Goal: Task Accomplishment & Management: Complete application form

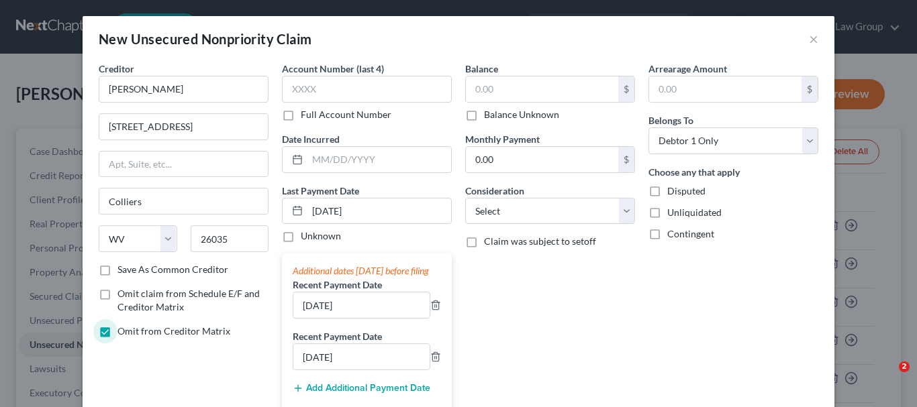
select select "51"
select select "0"
click at [628, 213] on select "Select Cable / Satellite Services Collection Agency Credit Card Debt Debt Couns…" at bounding box center [550, 211] width 170 height 27
select select "14"
click at [465, 198] on select "Select Cable / Satellite Services Collection Agency Credit Card Debt Debt Couns…" at bounding box center [550, 211] width 170 height 27
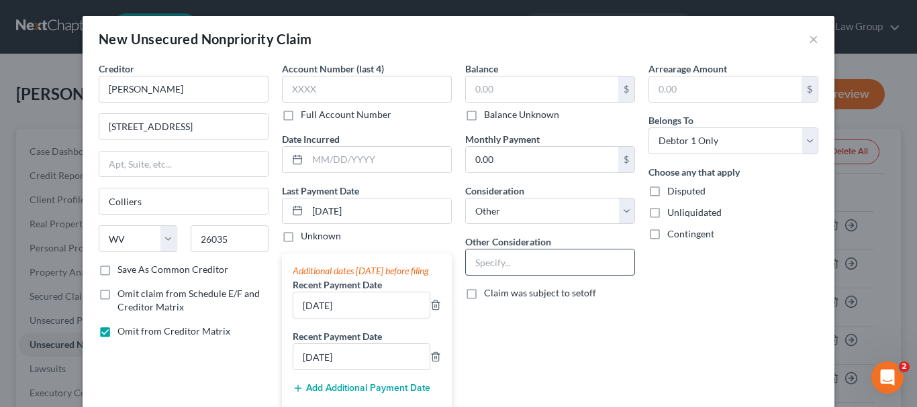
click at [517, 264] on input "text" at bounding box center [550, 262] width 168 height 25
type input "M"
type input "Rent"
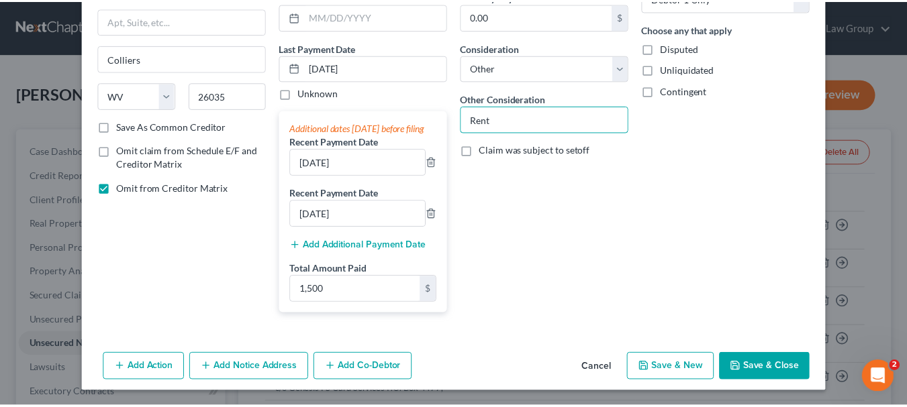
scroll to position [158, 0]
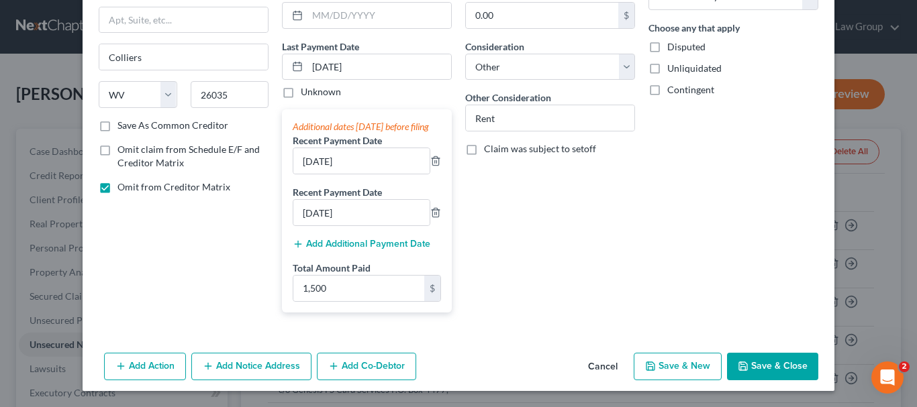
click at [763, 363] on button "Save & Close" at bounding box center [772, 367] width 91 height 28
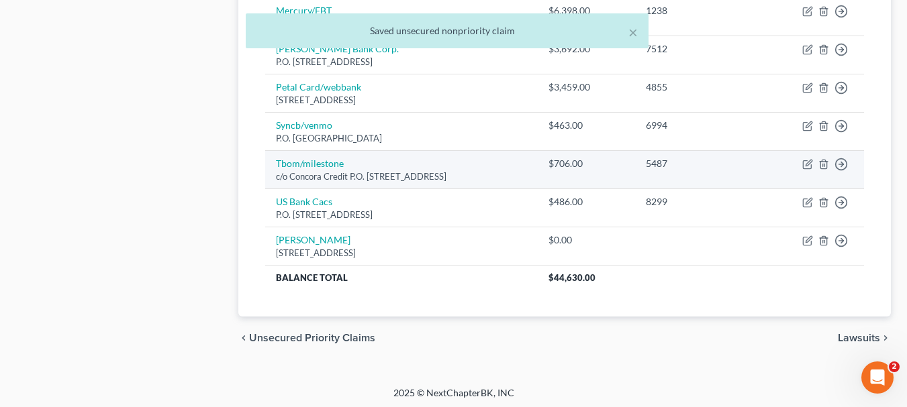
scroll to position [752, 0]
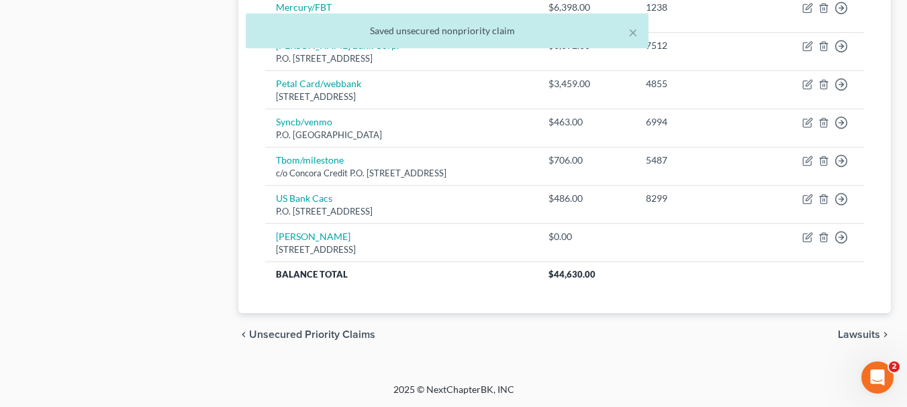
click at [843, 334] on span "Lawsuits" at bounding box center [858, 334] width 42 height 11
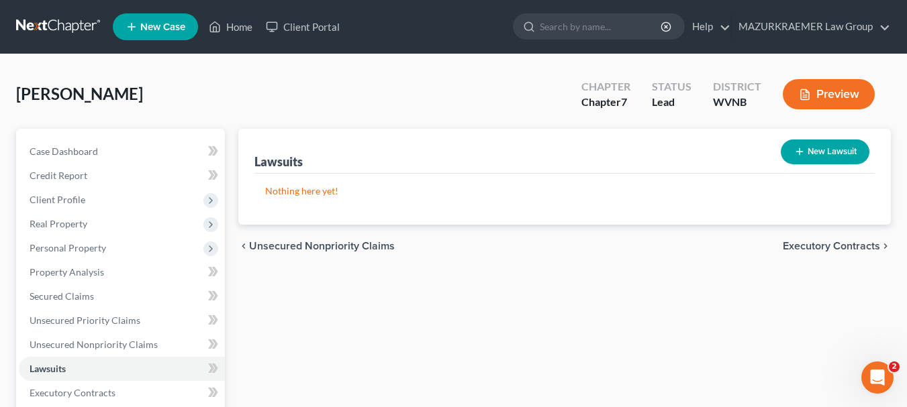
click at [790, 247] on span "Executory Contracts" at bounding box center [830, 246] width 97 height 11
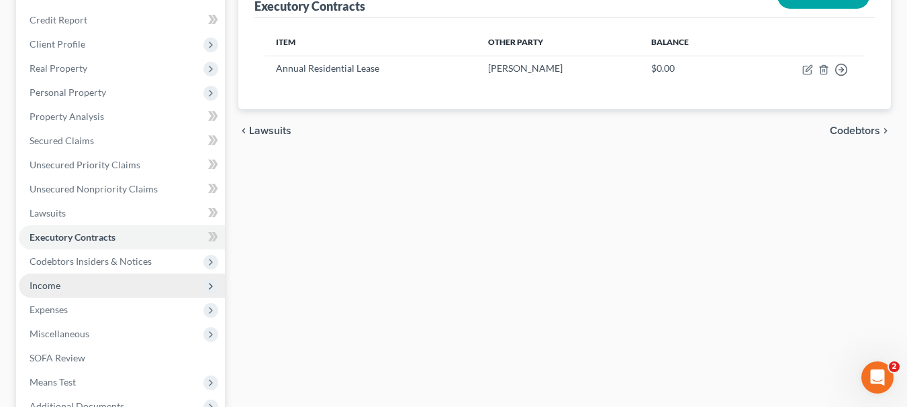
scroll to position [201, 0]
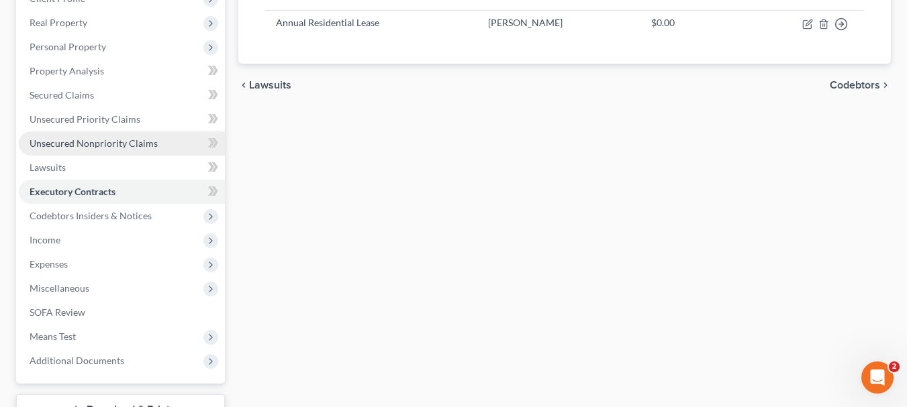
click at [84, 144] on span "Unsecured Nonpriority Claims" at bounding box center [94, 143] width 128 height 11
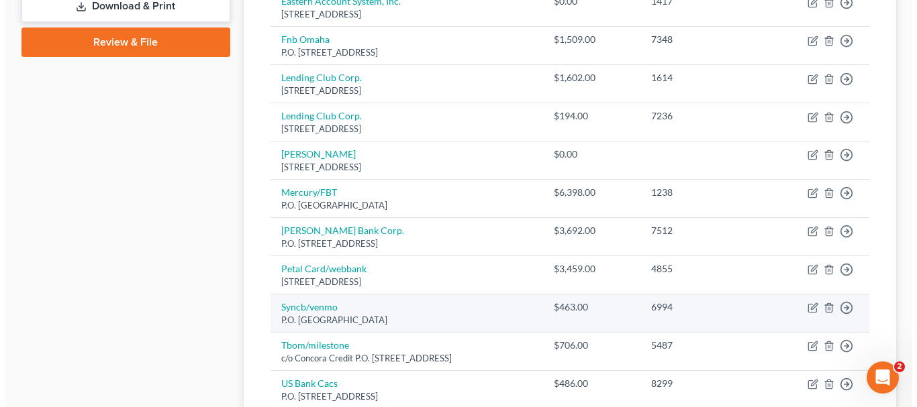
scroll to position [604, 0]
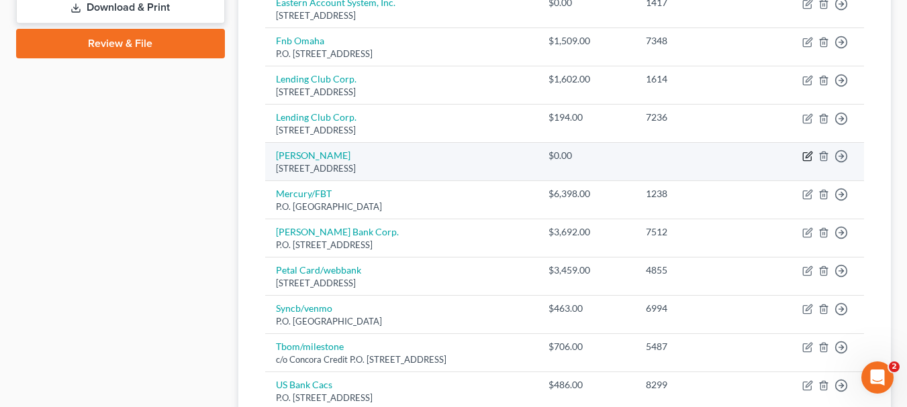
click at [806, 154] on icon "button" at bounding box center [807, 156] width 11 height 11
select select "51"
select select "14"
select select "0"
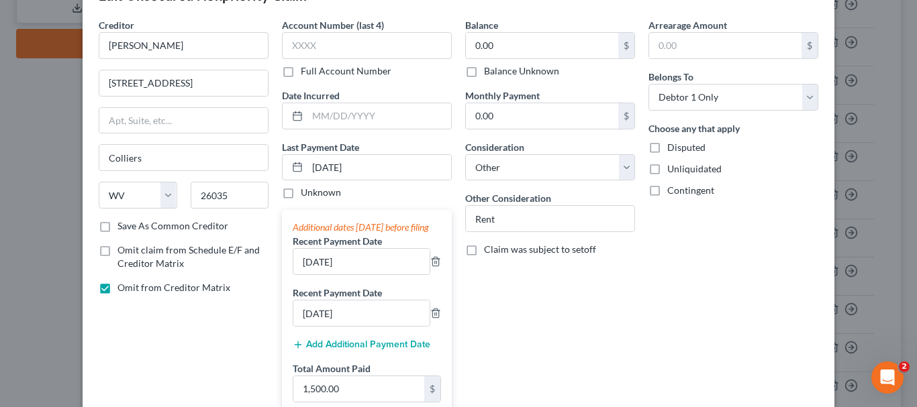
scroll to position [67, 0]
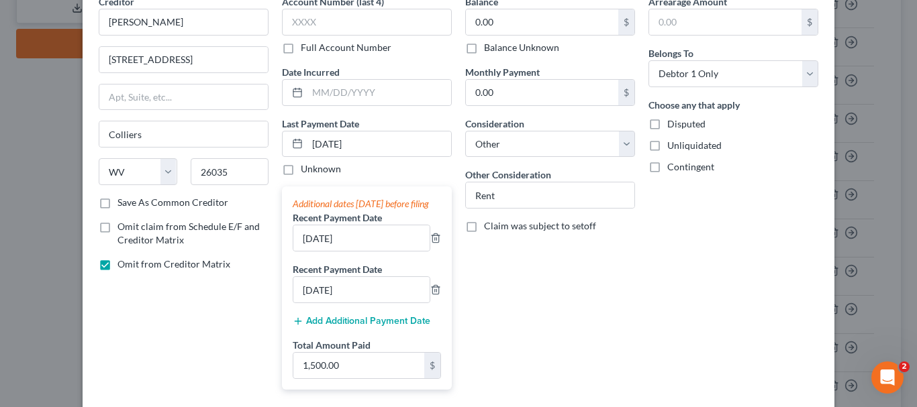
click at [117, 229] on label "Omit claim from Schedule E/F and Creditor Matrix" at bounding box center [192, 233] width 151 height 27
click at [123, 229] on input "Omit claim from Schedule E/F and Creditor Matrix" at bounding box center [127, 224] width 9 height 9
checkbox input "true"
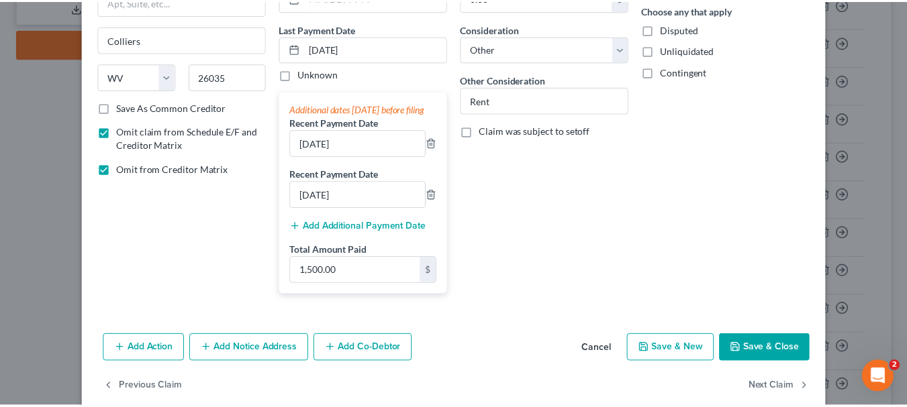
scroll to position [197, 0]
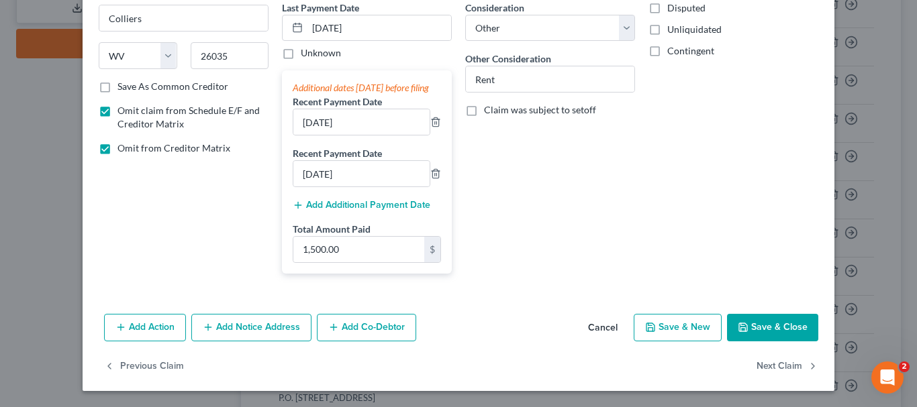
click at [786, 329] on button "Save & Close" at bounding box center [772, 328] width 91 height 28
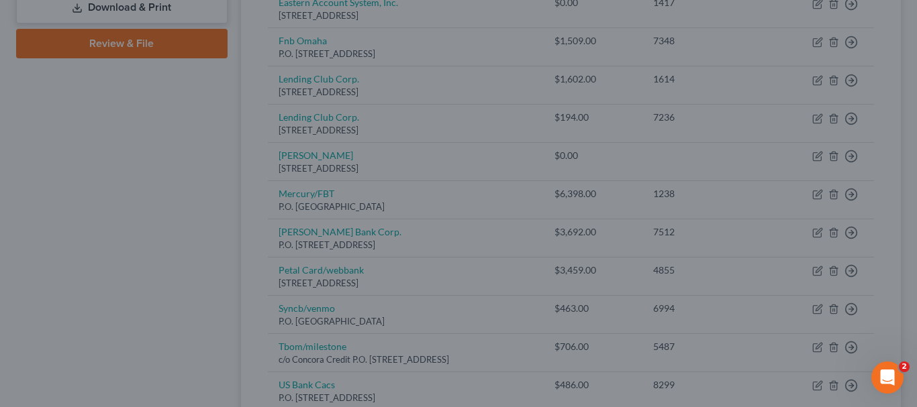
type input "0"
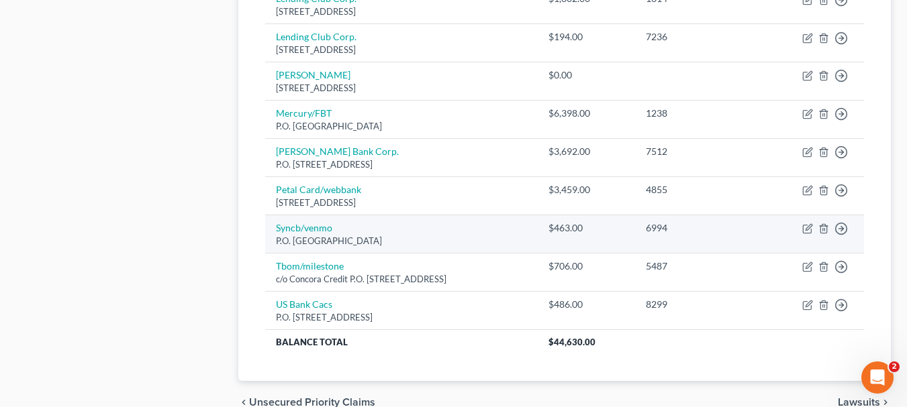
scroll to position [738, 0]
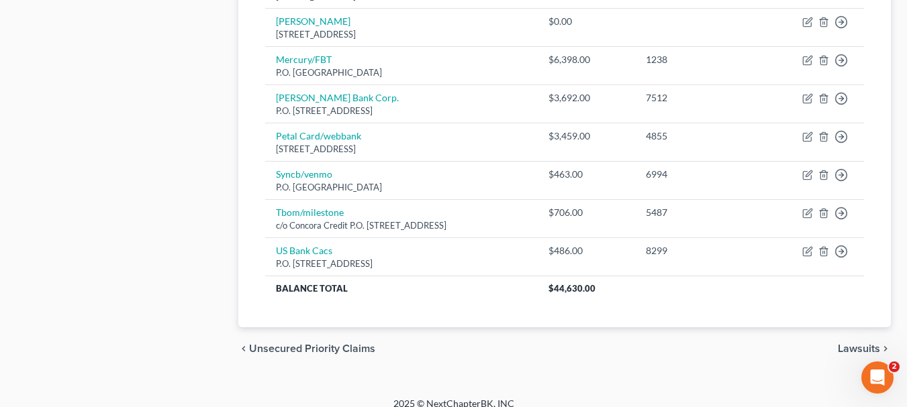
click at [843, 348] on span "Lawsuits" at bounding box center [858, 349] width 42 height 11
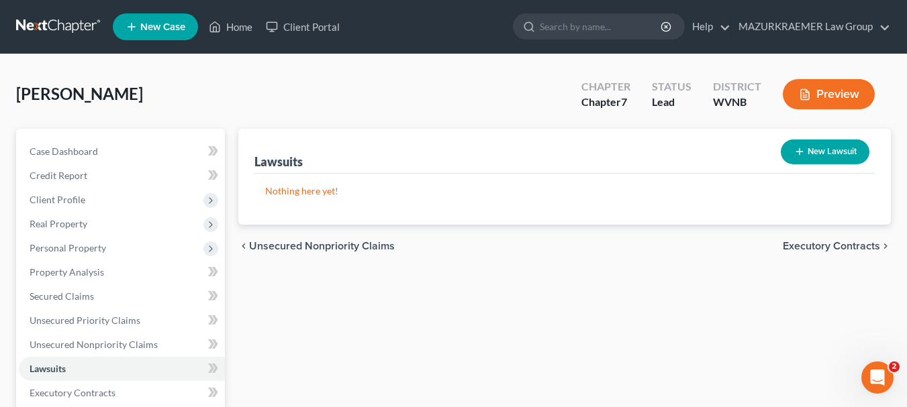
click at [821, 253] on div "chevron_left Unsecured Nonpriority Claims Executory Contracts chevron_right" at bounding box center [564, 246] width 652 height 43
click at [819, 243] on span "Executory Contracts" at bounding box center [830, 246] width 97 height 11
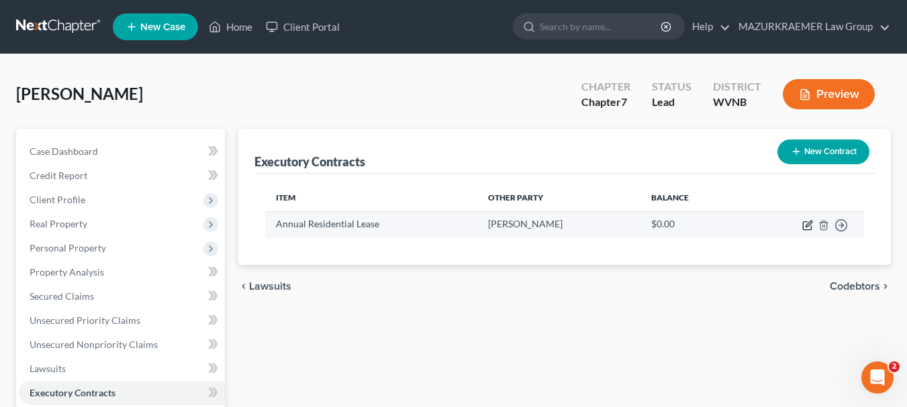
click at [803, 222] on icon "button" at bounding box center [807, 226] width 8 height 8
select select "3"
select select "51"
select select "0"
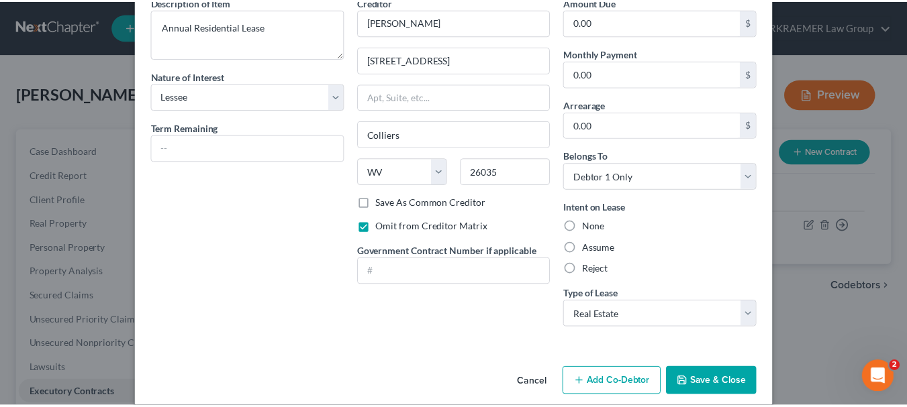
scroll to position [83, 0]
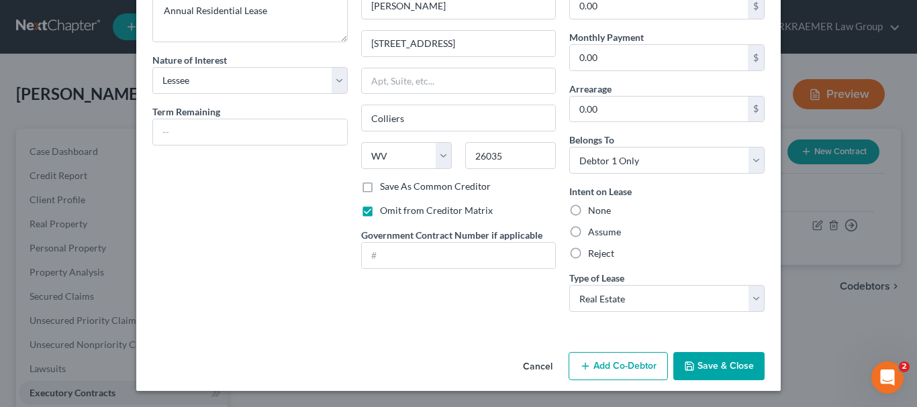
click at [723, 362] on button "Save & Close" at bounding box center [718, 366] width 91 height 28
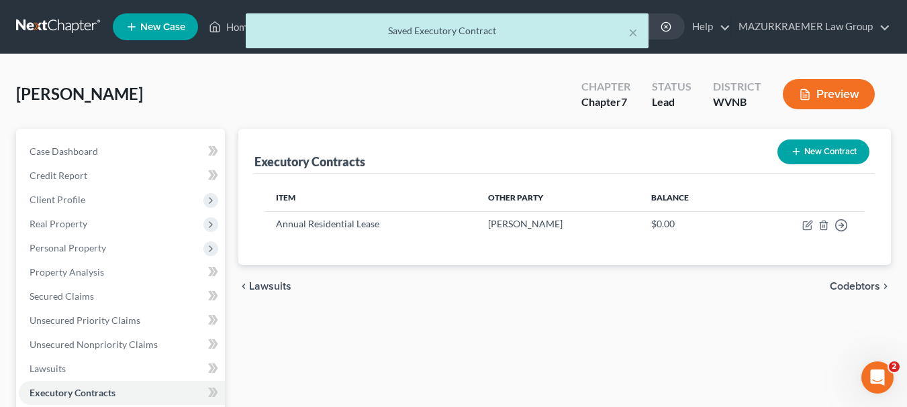
click at [841, 289] on span "Codebtors" at bounding box center [854, 286] width 50 height 11
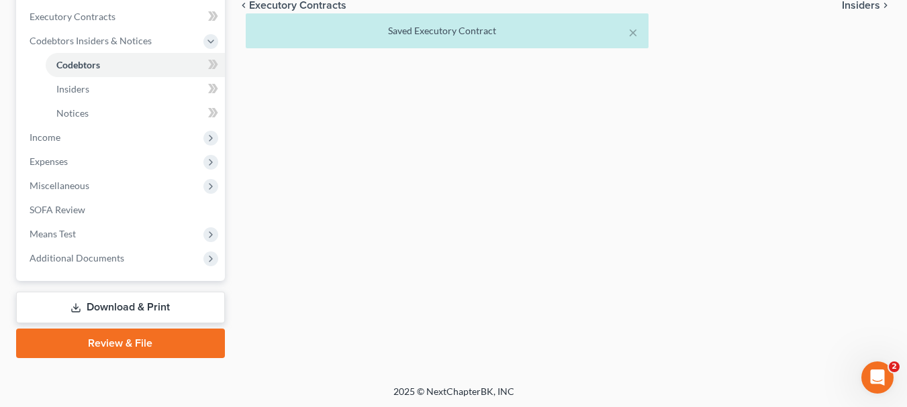
scroll to position [378, 0]
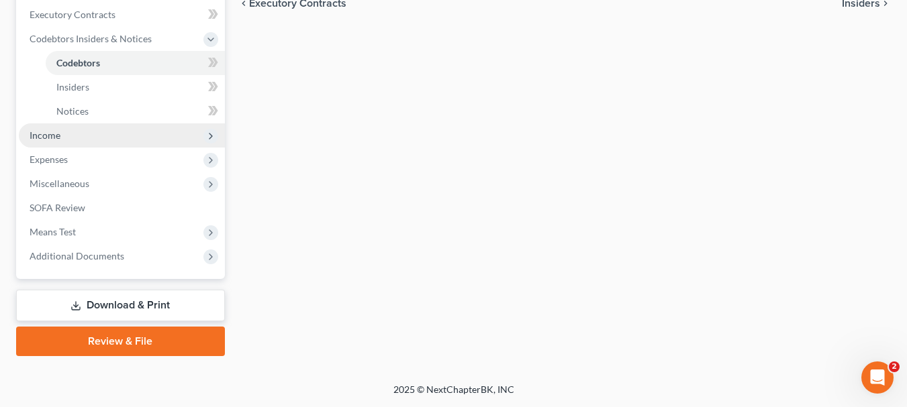
click at [89, 140] on span "Income" at bounding box center [122, 135] width 206 height 24
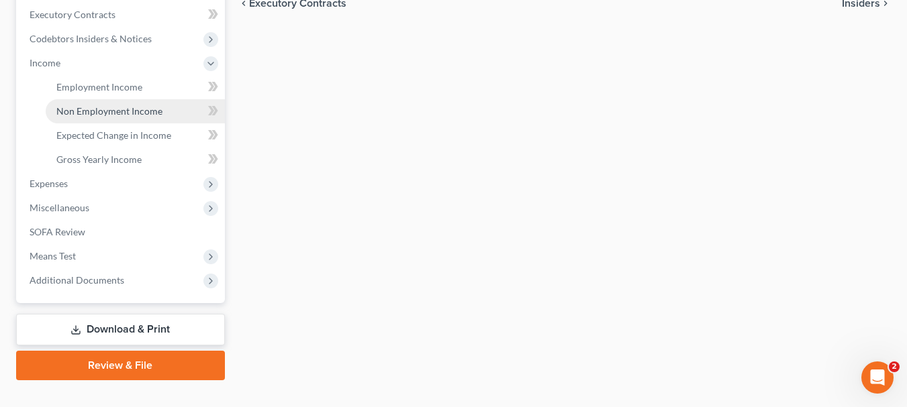
click at [146, 109] on span "Non Employment Income" at bounding box center [109, 110] width 106 height 11
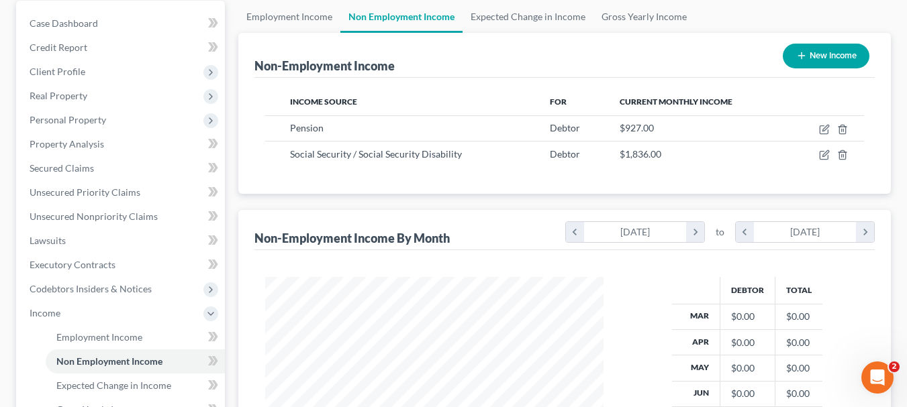
scroll to position [403, 0]
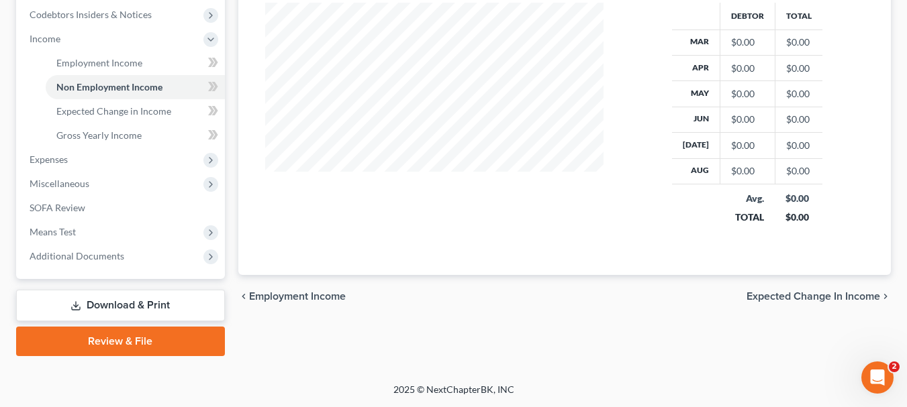
click at [301, 302] on span "Employment Income" at bounding box center [297, 296] width 97 height 11
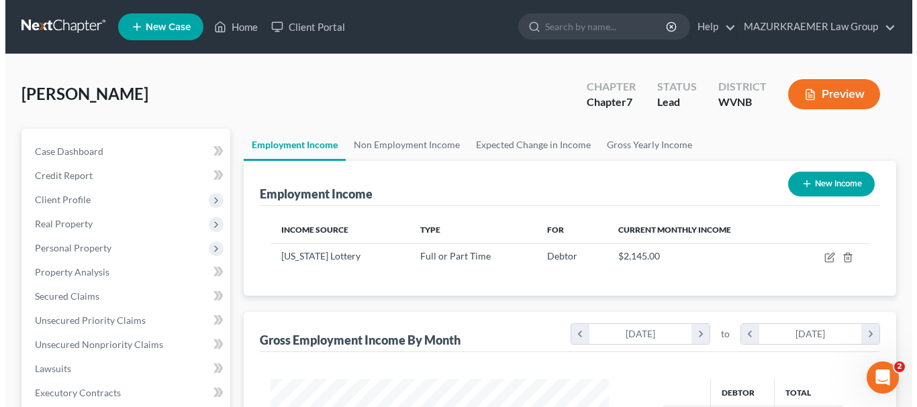
scroll to position [241, 365]
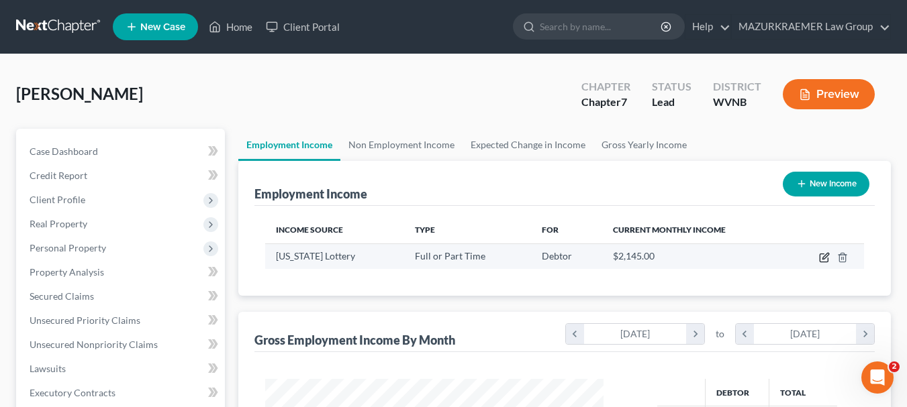
click at [823, 258] on icon "button" at bounding box center [825, 256] width 6 height 6
select select "0"
select select "51"
select select "2"
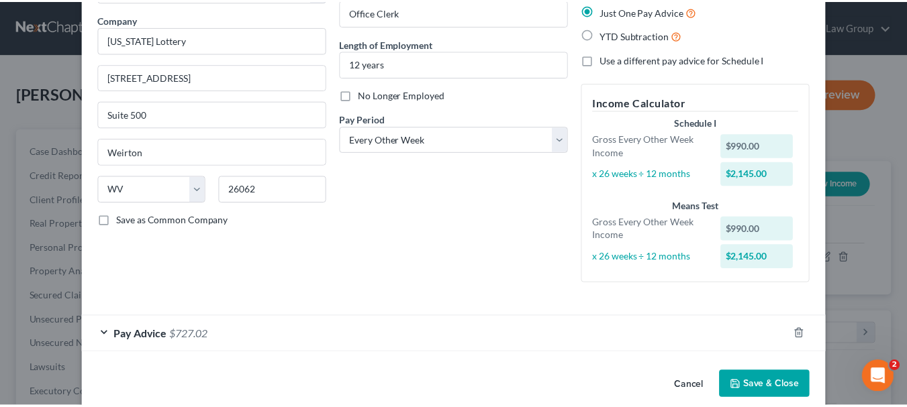
scroll to position [120, 0]
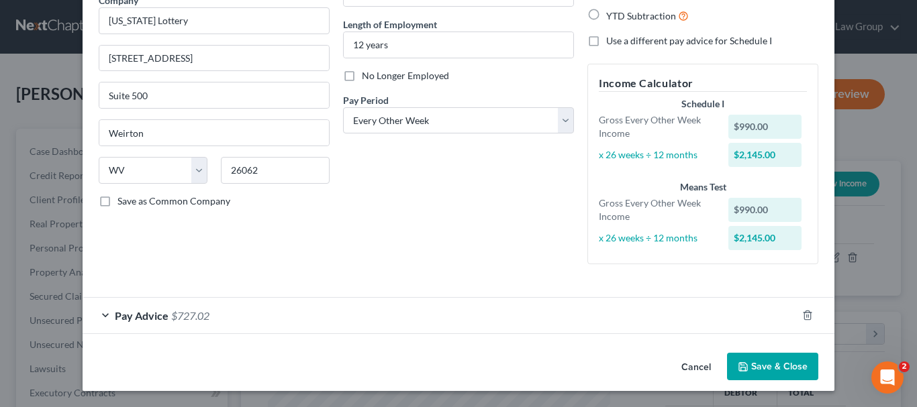
click at [754, 360] on button "Save & Close" at bounding box center [772, 367] width 91 height 28
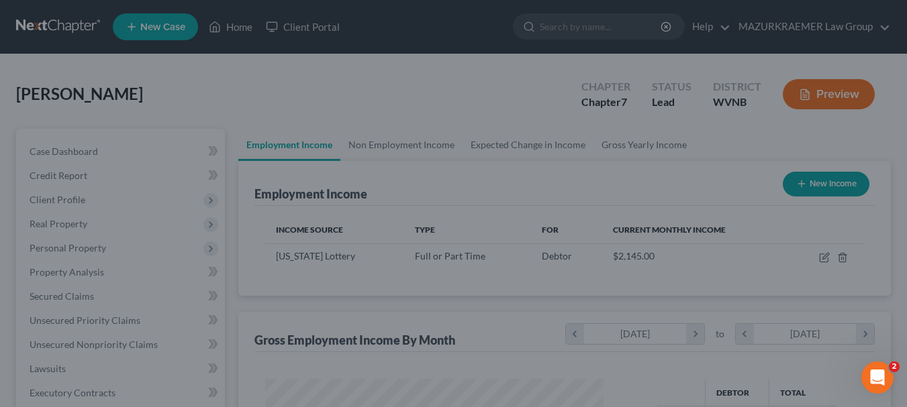
scroll to position [670760, 670636]
